Goal: Information Seeking & Learning: Learn about a topic

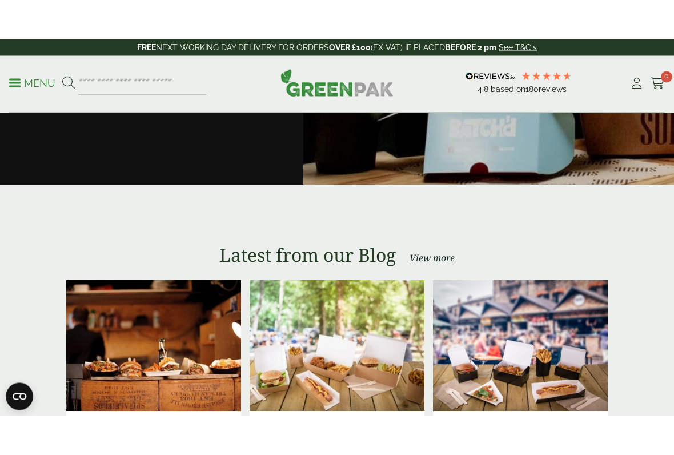
scroll to position [2372, 0]
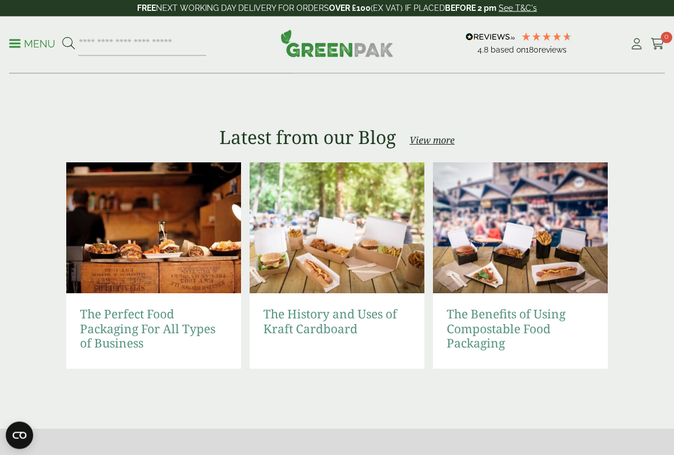
click at [331, 320] on link "The History and Uses of Kraft Cardboard" at bounding box center [336, 321] width 147 height 29
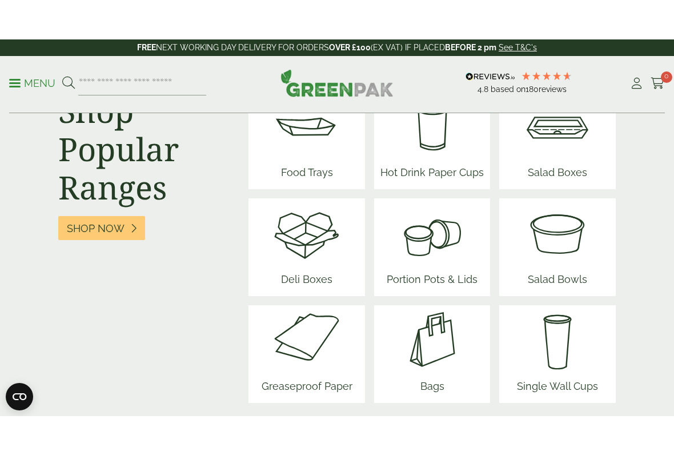
scroll to position [1601, 0]
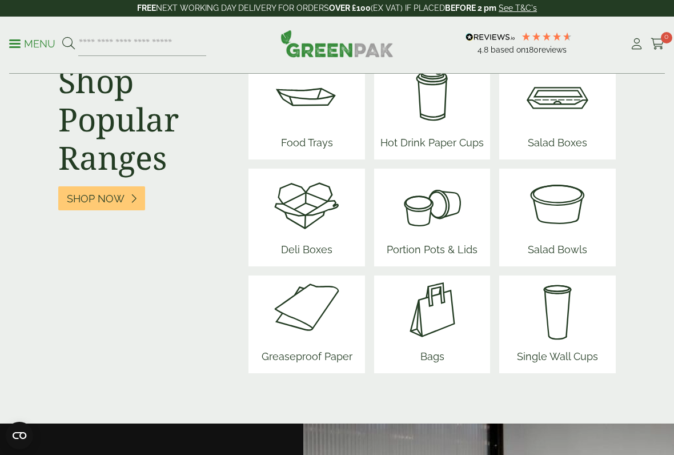
click at [335, 237] on img at bounding box center [306, 202] width 69 height 69
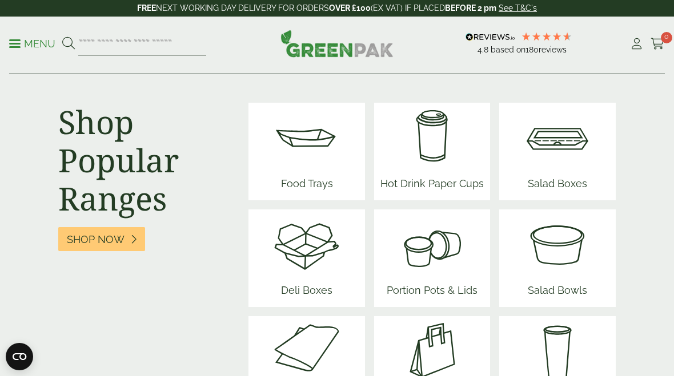
scroll to position [1559, 0]
click at [565, 167] on img at bounding box center [557, 137] width 69 height 69
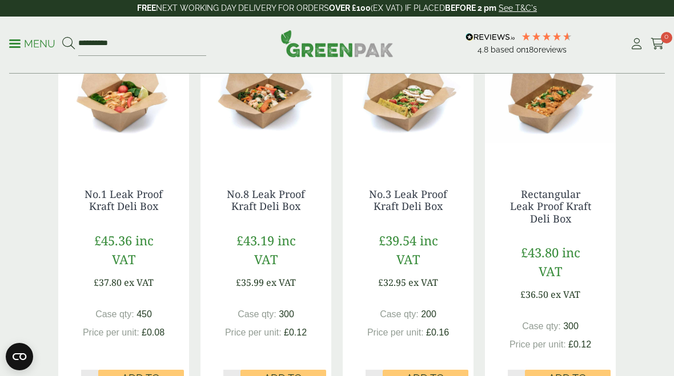
scroll to position [308, 0]
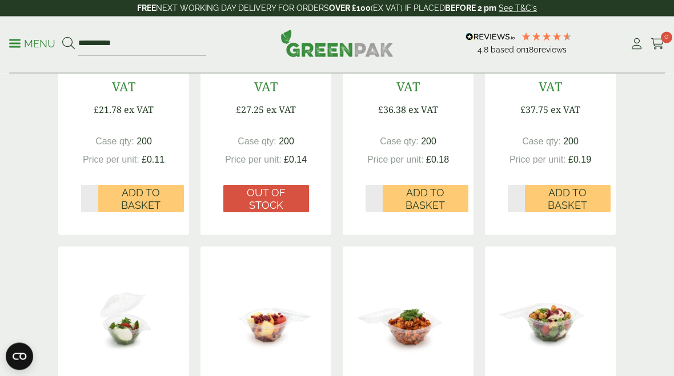
scroll to position [882, 0]
